Goal: Task Accomplishment & Management: Use online tool/utility

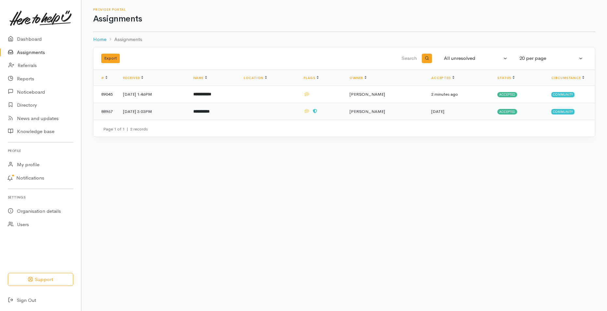
click at [210, 113] on b "**********" at bounding box center [201, 111] width 16 height 4
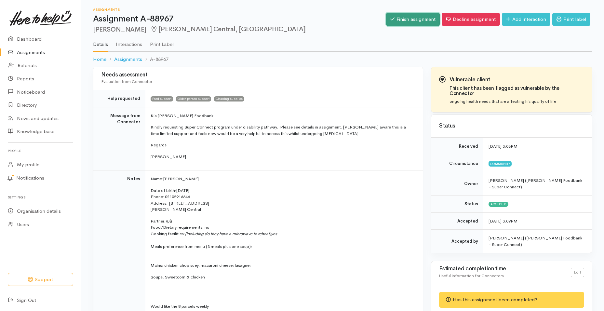
click at [425, 20] on link "Finish assignment" at bounding box center [413, 19] width 54 height 13
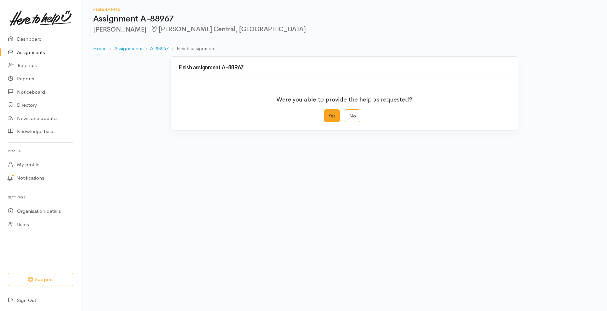
click at [335, 116] on label "Yes" at bounding box center [332, 115] width 16 height 13
click at [328, 114] on input "Yes" at bounding box center [326, 111] width 4 height 4
radio input "true"
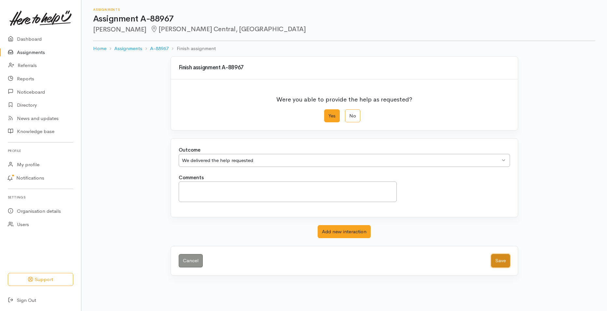
click at [497, 261] on button "Save" at bounding box center [500, 260] width 19 height 13
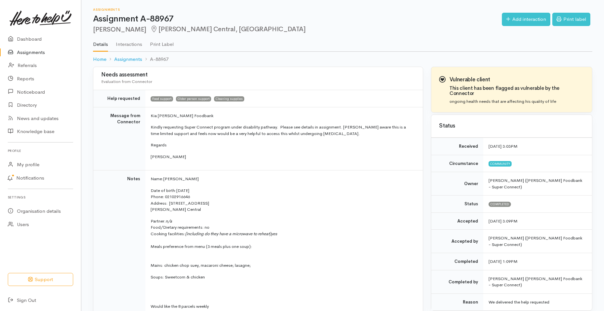
click at [20, 49] on link "Assignments" at bounding box center [40, 52] width 81 height 13
